Goal: Task Accomplishment & Management: Use online tool/utility

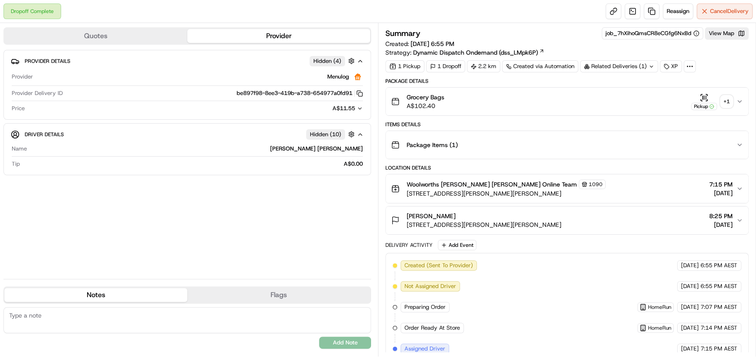
click at [730, 101] on div "+ 1" at bounding box center [727, 101] width 12 height 12
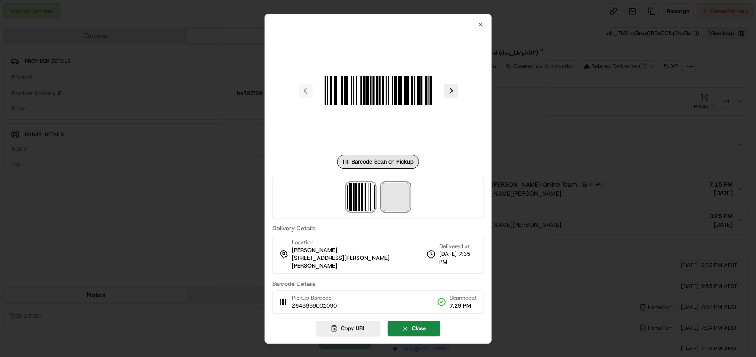
click at [402, 197] on span at bounding box center [396, 197] width 28 height 28
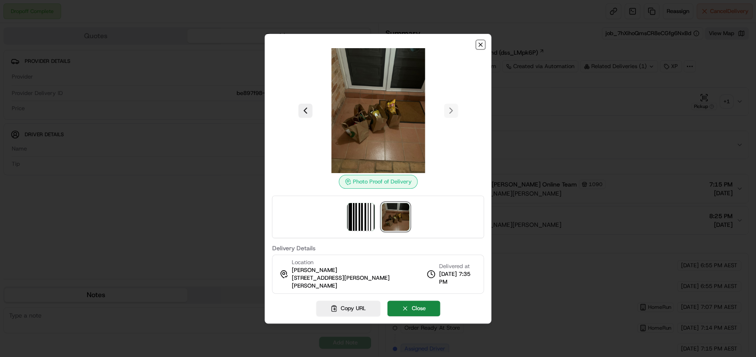
click at [478, 47] on icon "button" at bounding box center [481, 44] width 7 height 7
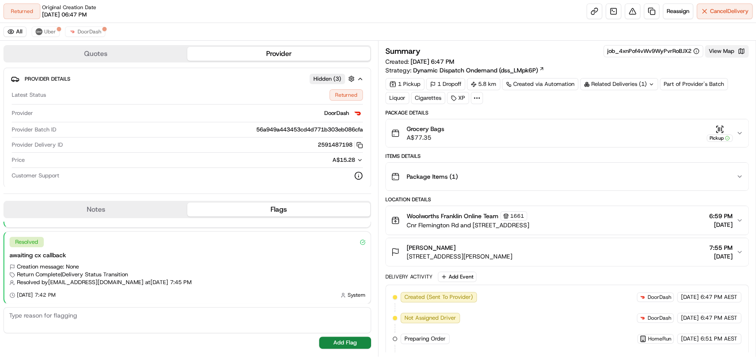
click at [726, 52] on button "View Map" at bounding box center [727, 51] width 44 height 12
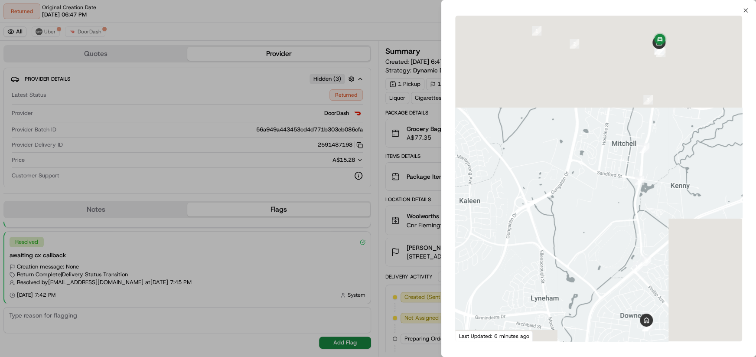
click at [283, 19] on div at bounding box center [378, 178] width 756 height 357
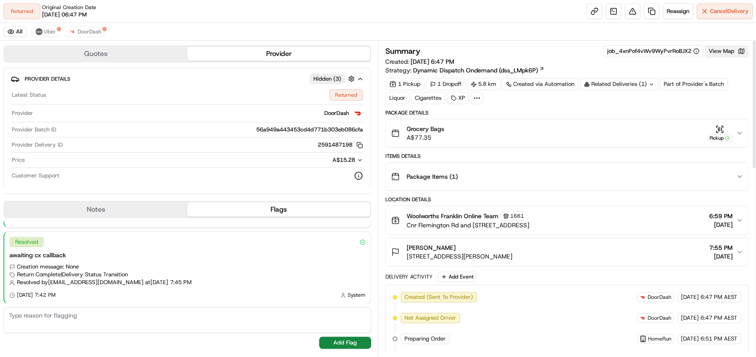
click at [723, 53] on button "View Map" at bounding box center [727, 51] width 44 height 12
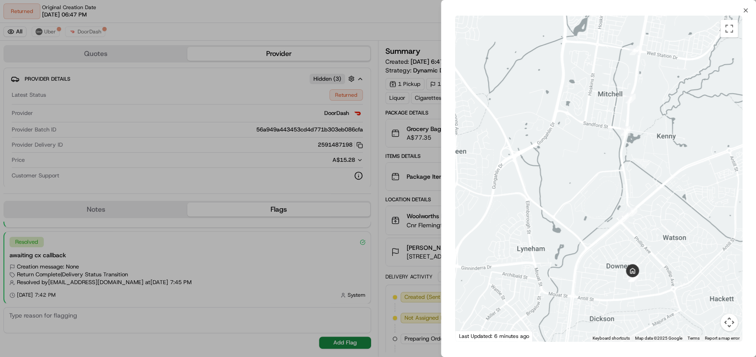
drag, startPoint x: 652, startPoint y: 291, endPoint x: 638, endPoint y: 268, distance: 27.1
click at [641, 264] on div at bounding box center [598, 179] width 287 height 326
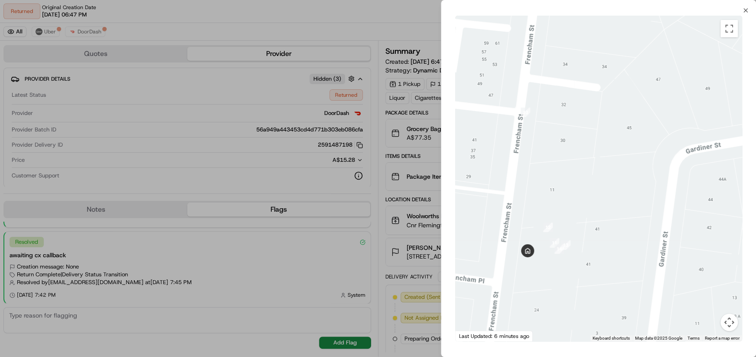
click at [374, 147] on div at bounding box center [378, 178] width 756 height 357
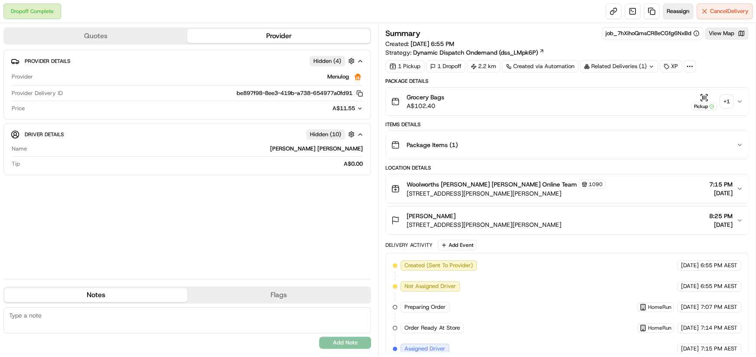
click at [674, 13] on span "Reassign" at bounding box center [678, 11] width 23 height 8
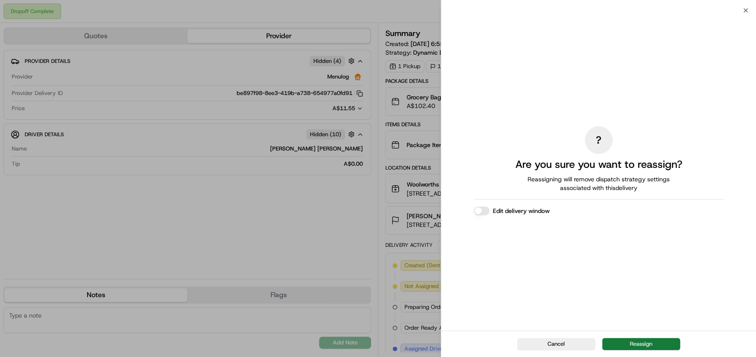
click at [638, 342] on button "Reassign" at bounding box center [641, 344] width 78 height 12
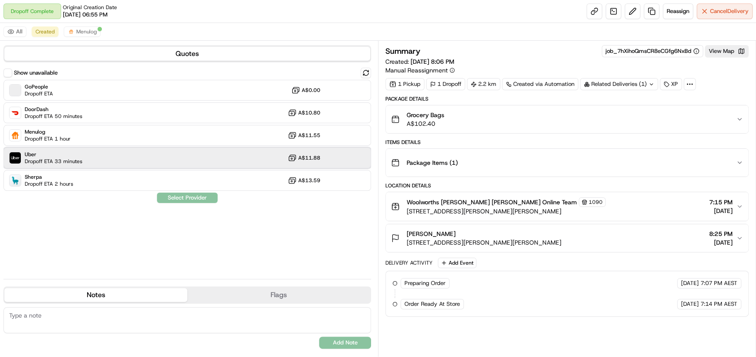
click at [170, 155] on div "Uber Dropoff ETA 33 minutes A$11.88" at bounding box center [187, 157] width 368 height 21
click at [185, 200] on button "Assign Provider" at bounding box center [188, 198] width 62 height 10
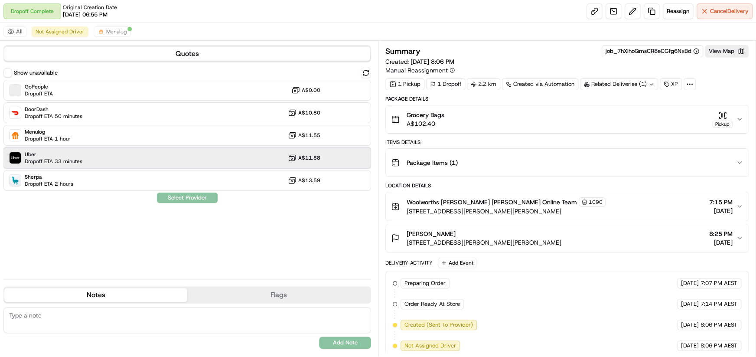
click at [141, 160] on div "Uber Dropoff ETA 33 minutes A$11.88" at bounding box center [187, 157] width 368 height 21
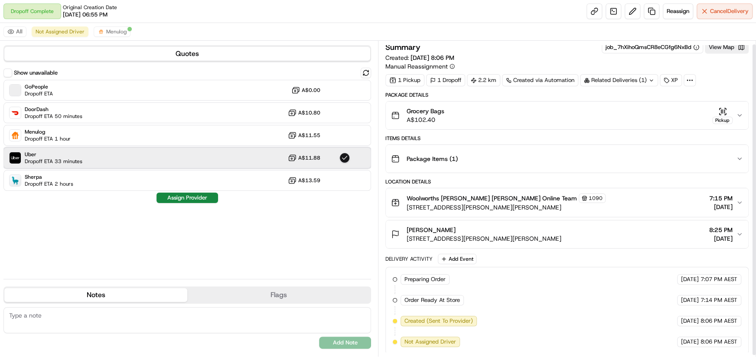
scroll to position [5, 0]
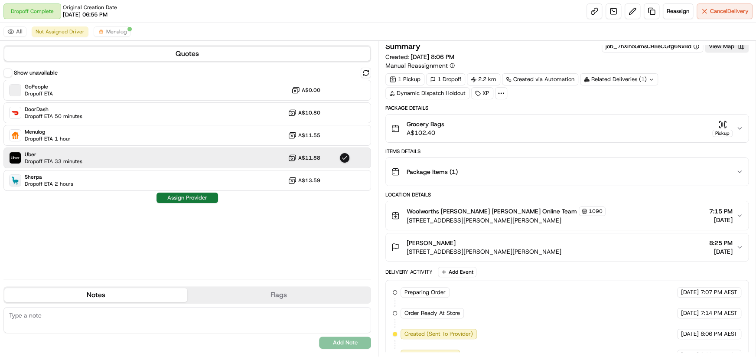
click at [182, 196] on button "Assign Provider" at bounding box center [188, 198] width 62 height 10
